Goal: Transaction & Acquisition: Download file/media

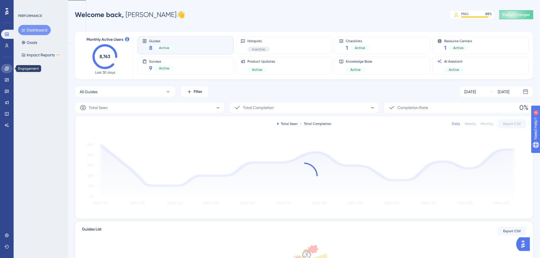
click at [4, 68] on link at bounding box center [6, 68] width 11 height 9
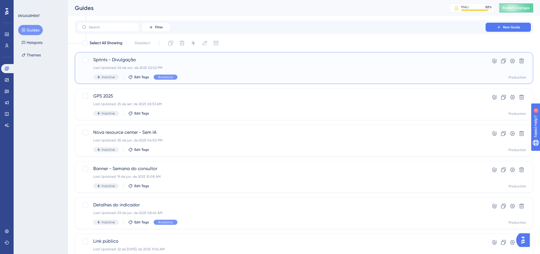
click at [259, 56] on div "Sprints - Divulgação Last Updated: 06 de out. de 2025 02:02 PM Inactive Edit Ta…" at bounding box center [304, 68] width 458 height 32
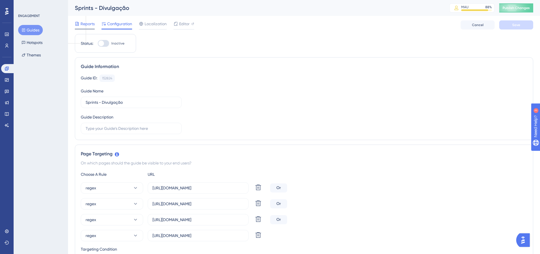
click at [92, 24] on span "Reports" at bounding box center [87, 23] width 14 height 7
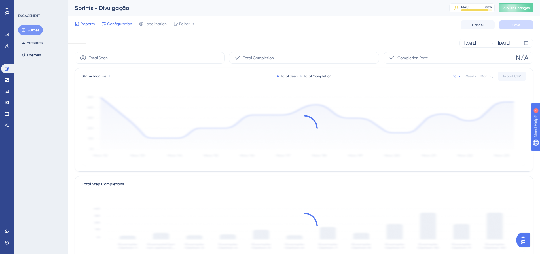
click at [113, 24] on span "Configuration" at bounding box center [119, 23] width 25 height 7
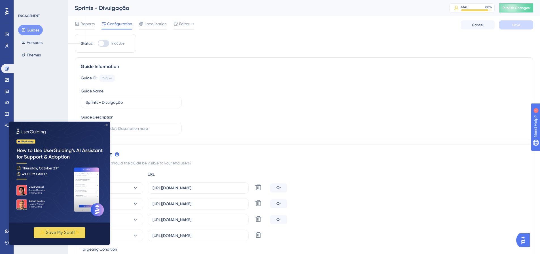
click at [106, 125] on icon "Close Preview" at bounding box center [106, 125] width 2 height 2
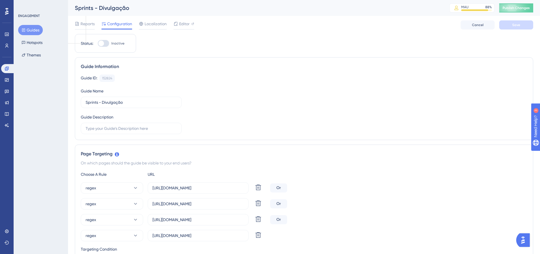
click at [31, 29] on button "Guides" at bounding box center [30, 30] width 25 height 10
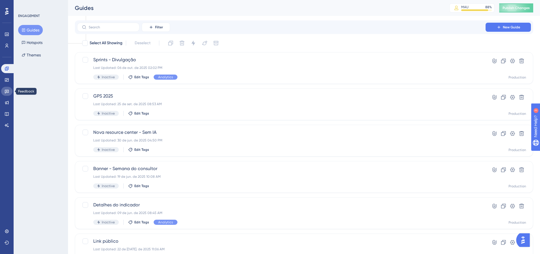
click at [7, 89] on icon at bounding box center [7, 91] width 5 height 5
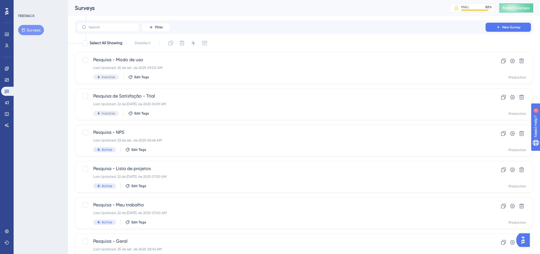
click at [297, 27] on div "Filter New Survey" at bounding box center [304, 27] width 454 height 9
click at [180, 135] on span "Pesquisa - NPS" at bounding box center [281, 132] width 376 height 7
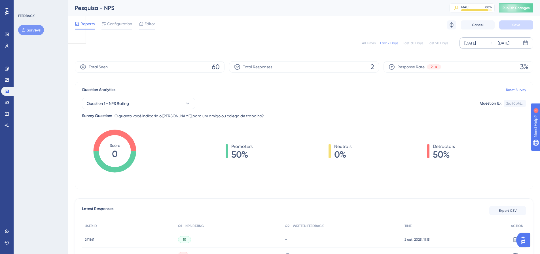
click at [474, 43] on div "[DATE]" at bounding box center [470, 43] width 12 height 7
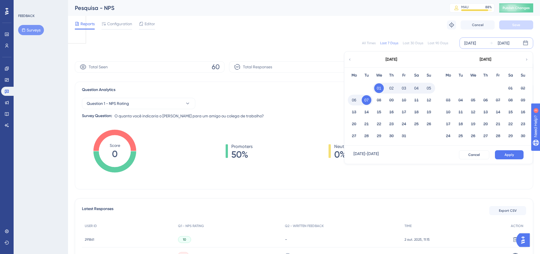
click at [354, 58] on div "[DATE]" at bounding box center [390, 60] width 93 height 16
click at [351, 59] on icon at bounding box center [350, 59] width 4 height 5
click at [448, 90] on button "01" at bounding box center [448, 88] width 10 height 10
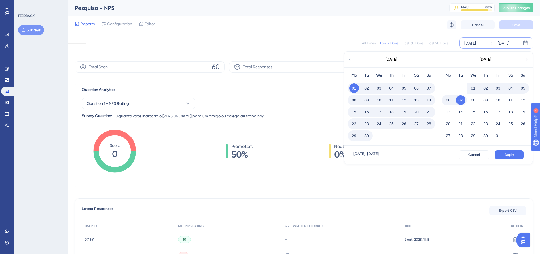
click at [367, 135] on button "30" at bounding box center [366, 136] width 10 height 10
click at [509, 153] on span "Apply" at bounding box center [508, 154] width 9 height 5
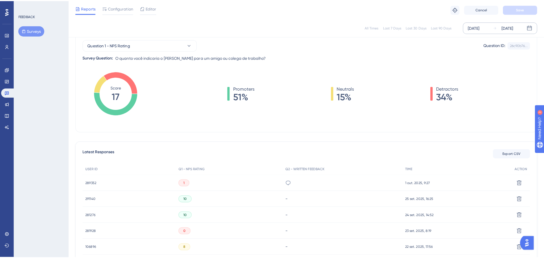
scroll to position [85, 0]
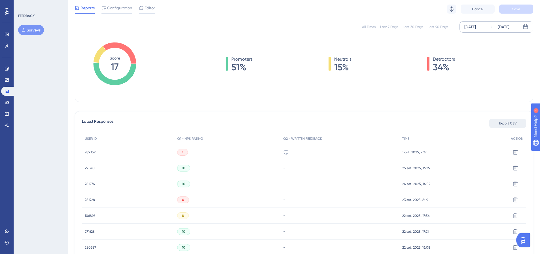
click at [511, 125] on span "Export CSV" at bounding box center [508, 123] width 18 height 5
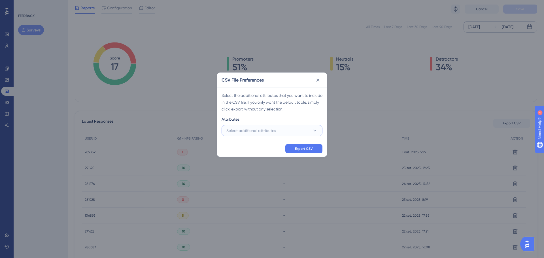
click at [301, 133] on button "Select additional attributes" at bounding box center [272, 130] width 101 height 11
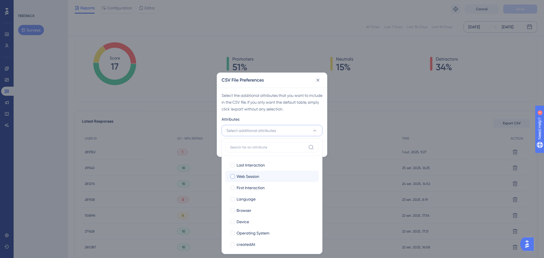
drag, startPoint x: 250, startPoint y: 165, endPoint x: 252, endPoint y: 171, distance: 6.5
click at [250, 165] on span "Last Interaction" at bounding box center [251, 165] width 28 height 7
checkbox input "true"
click at [252, 175] on span "Web Session" at bounding box center [248, 176] width 23 height 7
checkbox input "true"
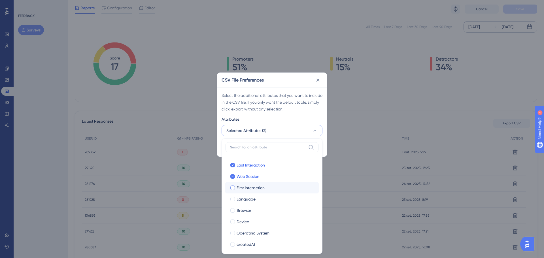
click at [251, 188] on span "First Interaction" at bounding box center [251, 187] width 28 height 7
checkbox input "true"
click at [249, 197] on span "Language" at bounding box center [246, 199] width 19 height 7
checkbox input "true"
click at [249, 212] on span "Browser" at bounding box center [244, 210] width 15 height 7
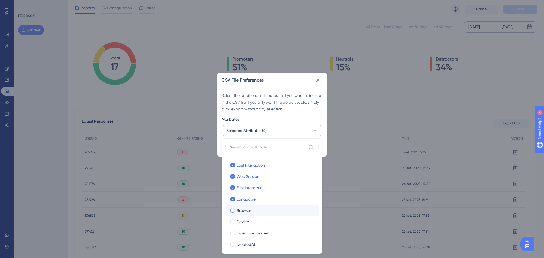
checkbox input "true"
click at [249, 220] on span "Device" at bounding box center [243, 221] width 12 height 7
checkbox input "true"
click at [248, 231] on span "Operating System" at bounding box center [253, 233] width 33 height 7
checkbox input "true"
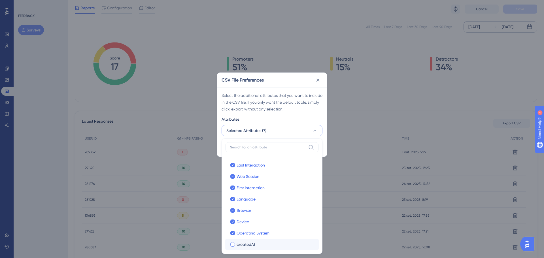
scroll to position [28, 0]
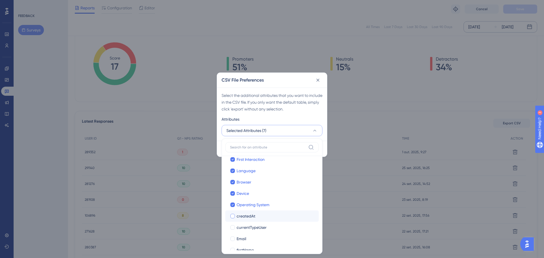
click at [251, 219] on span "createdAt" at bounding box center [246, 216] width 19 height 7
checkbox input "true"
click at [250, 233] on label "currentTypeUser currentTypeUser" at bounding box center [271, 227] width 93 height 11
click at [233, 256] on input "currentTypeUser" at bounding box center [233, 256] width 0 height 0
click at [247, 240] on div "Email" at bounding box center [276, 238] width 78 height 7
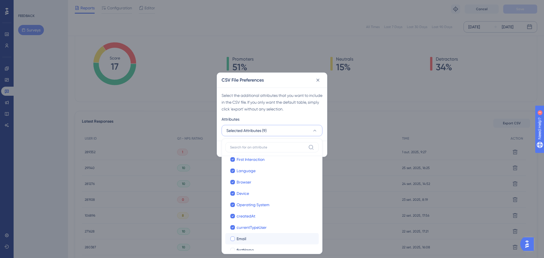
checkbox input "true"
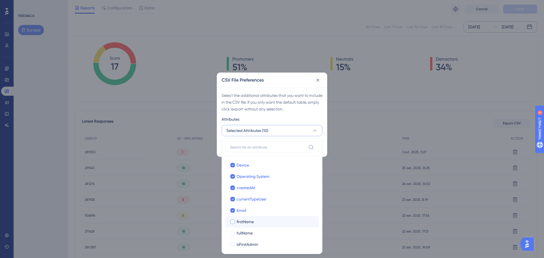
click at [252, 220] on span "firstName" at bounding box center [245, 221] width 17 height 7
checkbox input "true"
click at [249, 233] on span "fullName" at bounding box center [245, 233] width 16 height 7
checkbox input "true"
click at [249, 241] on label "isFirstAdmin isFirstAdmin" at bounding box center [271, 244] width 93 height 11
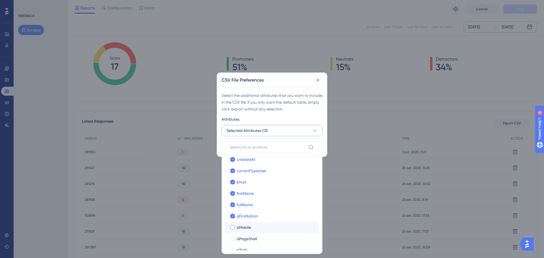
click at [252, 229] on div "isMobile" at bounding box center [276, 227] width 78 height 7
checkbox input "true"
click at [250, 240] on span "isPageShell" at bounding box center [247, 238] width 20 height 7
checkbox input "true"
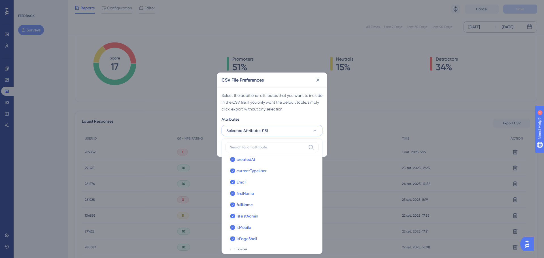
scroll to position [113, 0]
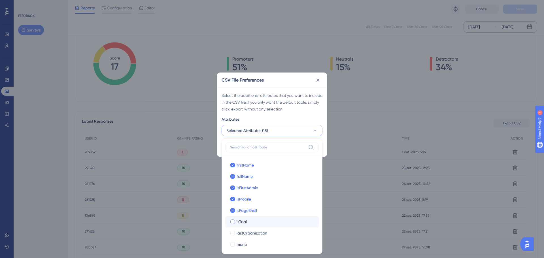
drag, startPoint x: 250, startPoint y: 220, endPoint x: 249, endPoint y: 234, distance: 13.6
click at [250, 221] on div "isTrial" at bounding box center [276, 221] width 78 height 7
checkbox input "true"
click at [248, 234] on span "lastOrganization" at bounding box center [252, 233] width 31 height 7
checkbox input "true"
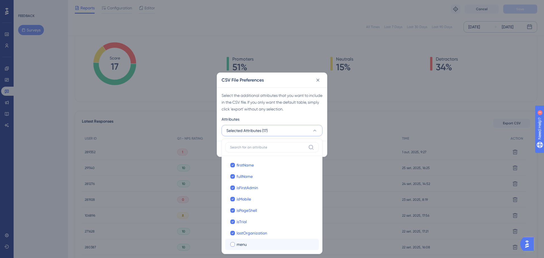
click at [247, 244] on div "menu" at bounding box center [276, 244] width 78 height 7
checkbox input "true"
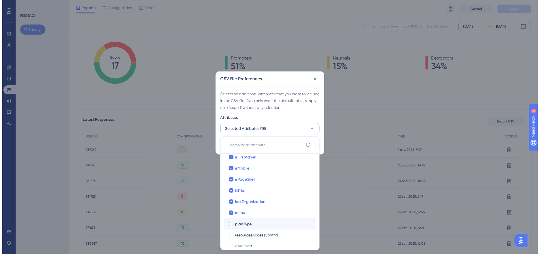
scroll to position [150, 0]
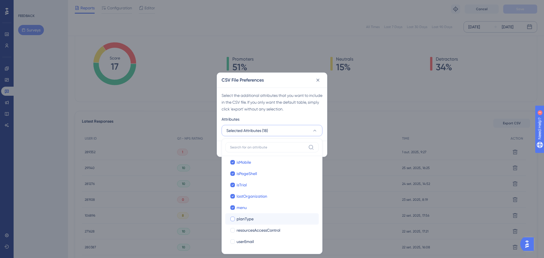
click at [252, 218] on span "planType" at bounding box center [245, 219] width 17 height 7
checkbox input "true"
click at [251, 231] on span "resourcesAccessControl" at bounding box center [259, 230] width 44 height 7
checkbox input "true"
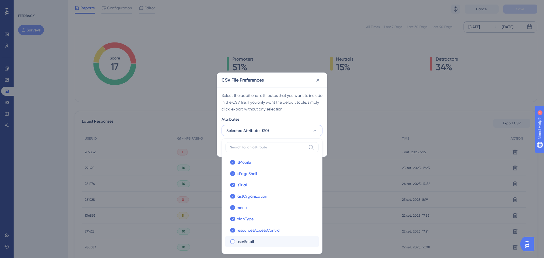
click at [249, 242] on span "userEmail" at bounding box center [245, 241] width 17 height 7
checkbox input "true"
click at [312, 129] on button "Selected Attributes (21)" at bounding box center [272, 130] width 101 height 11
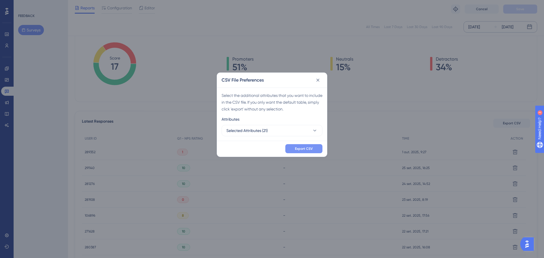
click at [314, 148] on button "Export CSV" at bounding box center [303, 148] width 37 height 9
